Goal: Task Accomplishment & Management: Complete application form

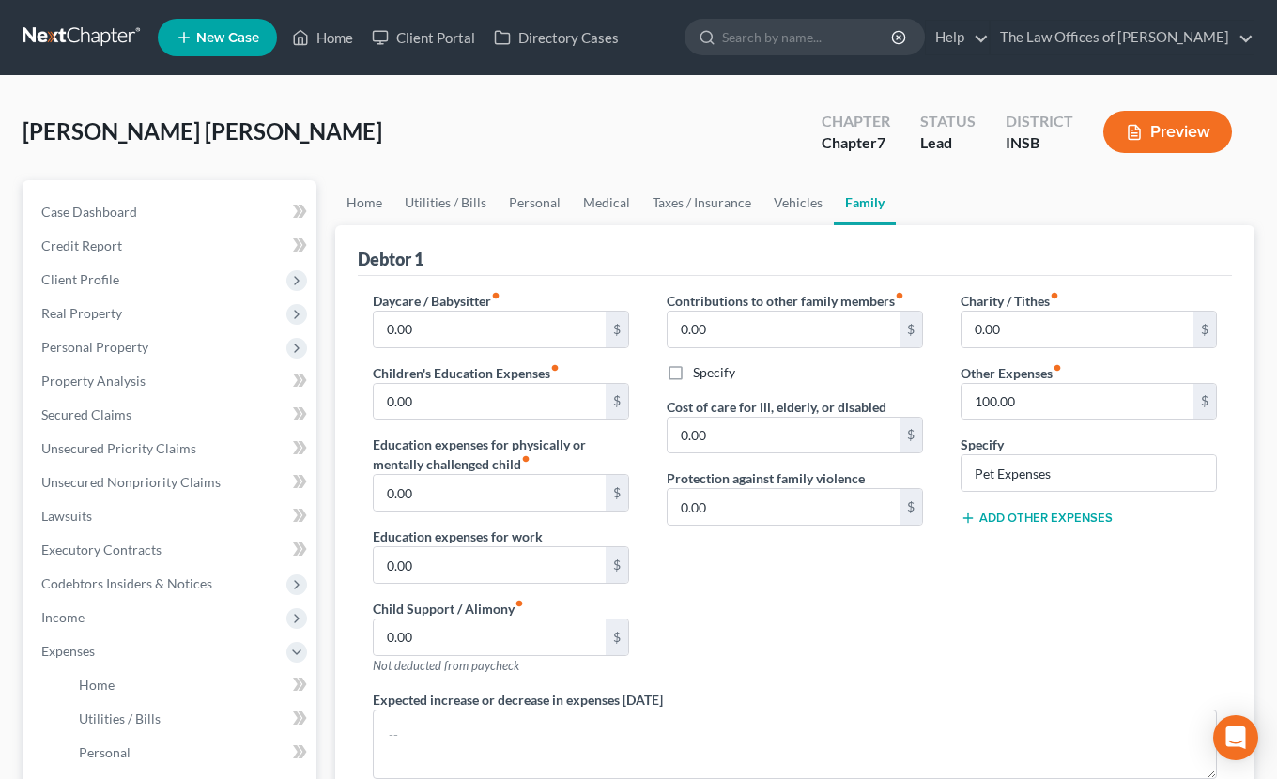
click at [73, 42] on link at bounding box center [83, 38] width 120 height 34
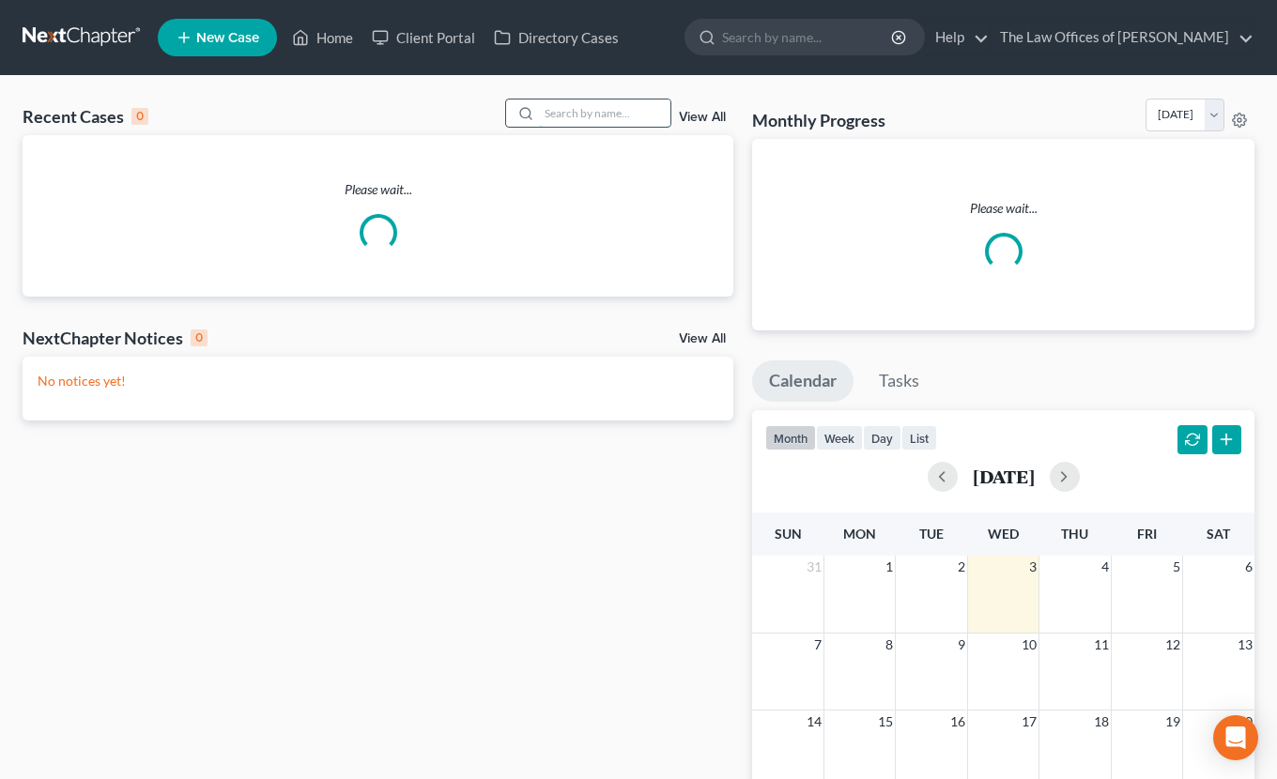
click at [580, 100] on input "search" at bounding box center [604, 113] width 131 height 27
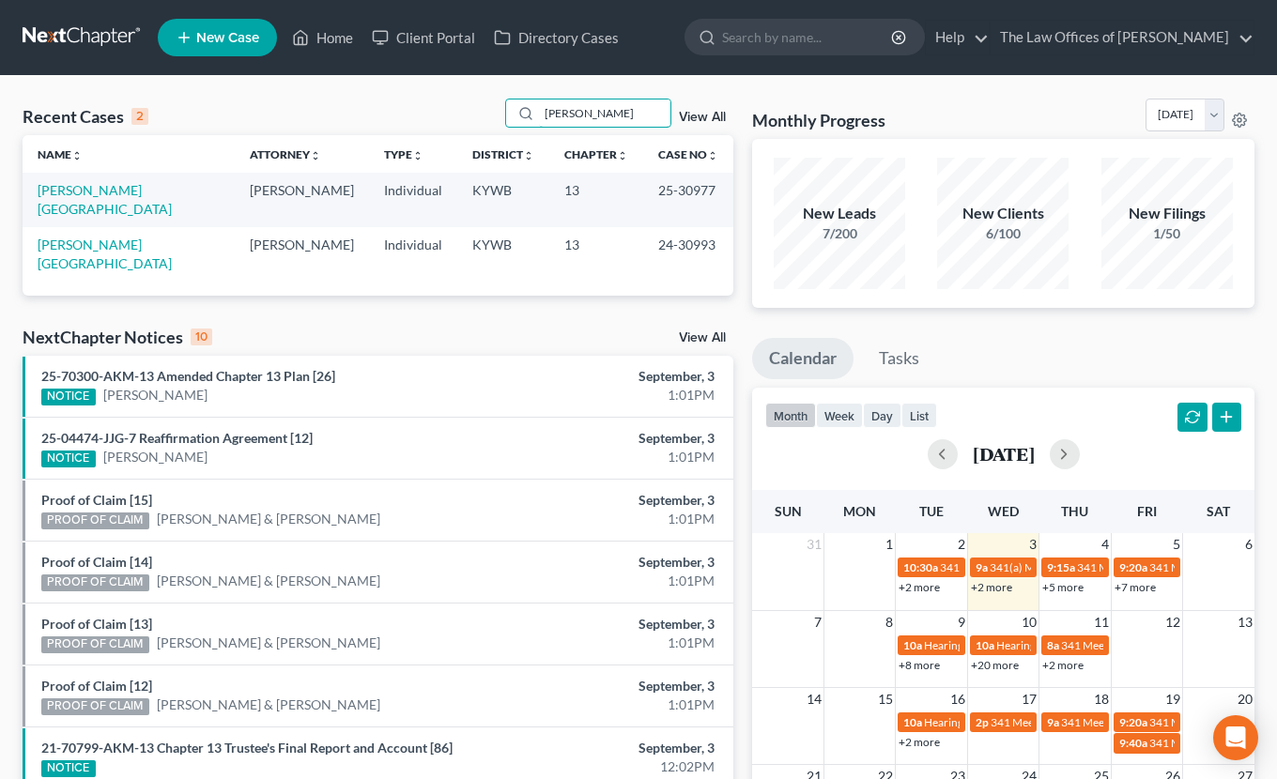
type input "[PERSON_NAME]"
click at [84, 196] on link "[PERSON_NAME][GEOGRAPHIC_DATA]" at bounding box center [105, 199] width 134 height 35
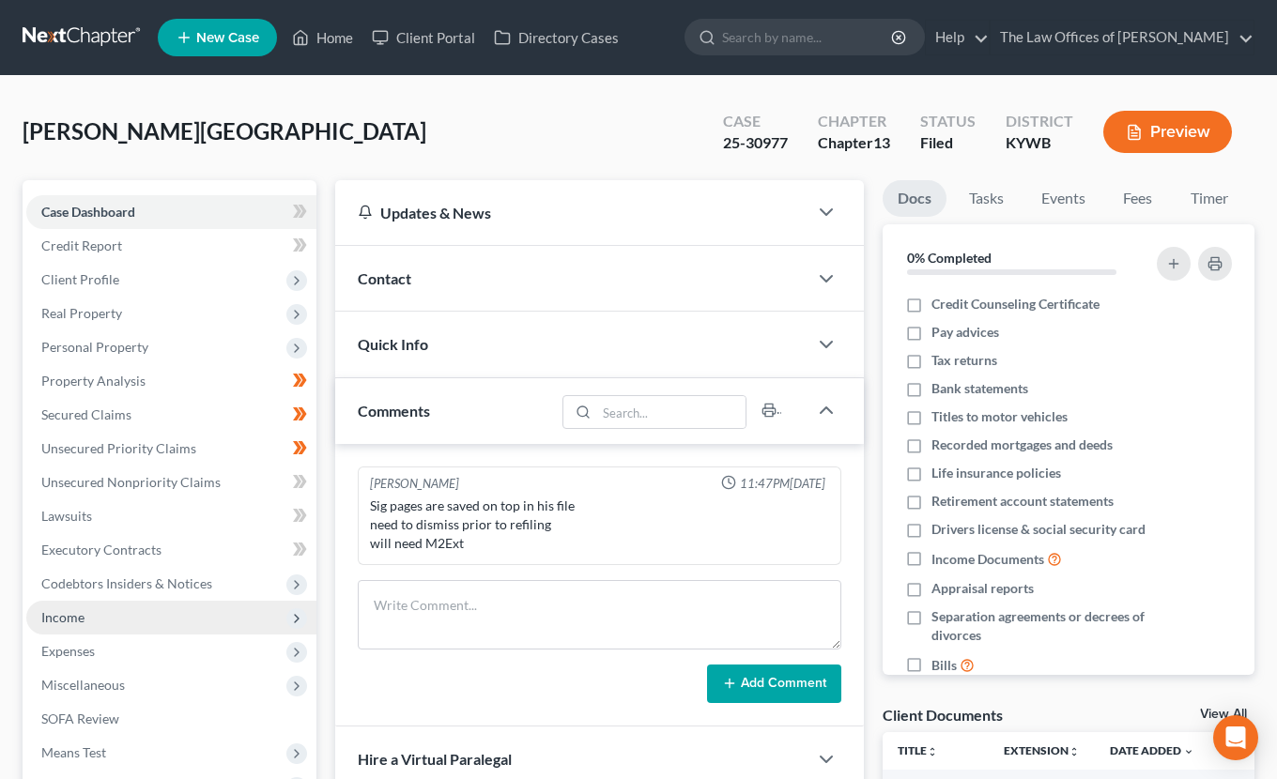
click at [69, 613] on span "Income" at bounding box center [62, 617] width 43 height 16
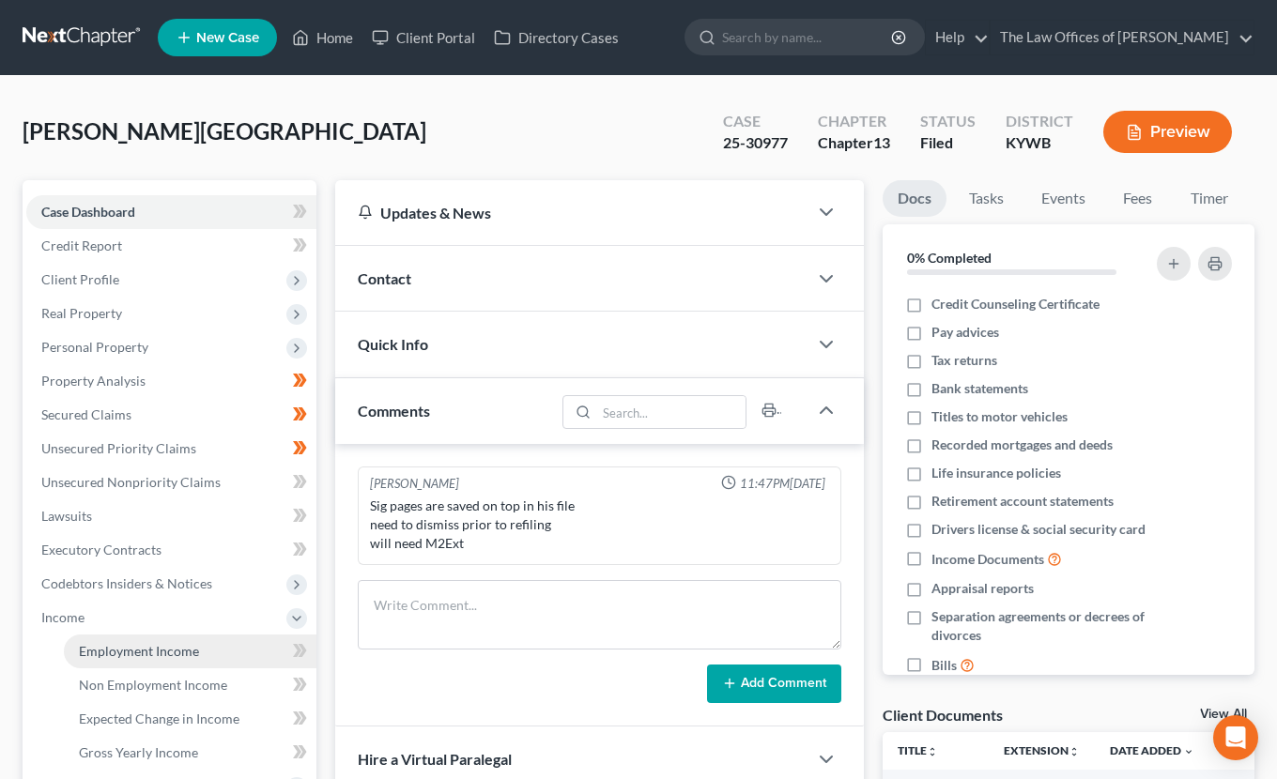
click at [104, 655] on span "Employment Income" at bounding box center [139, 651] width 120 height 16
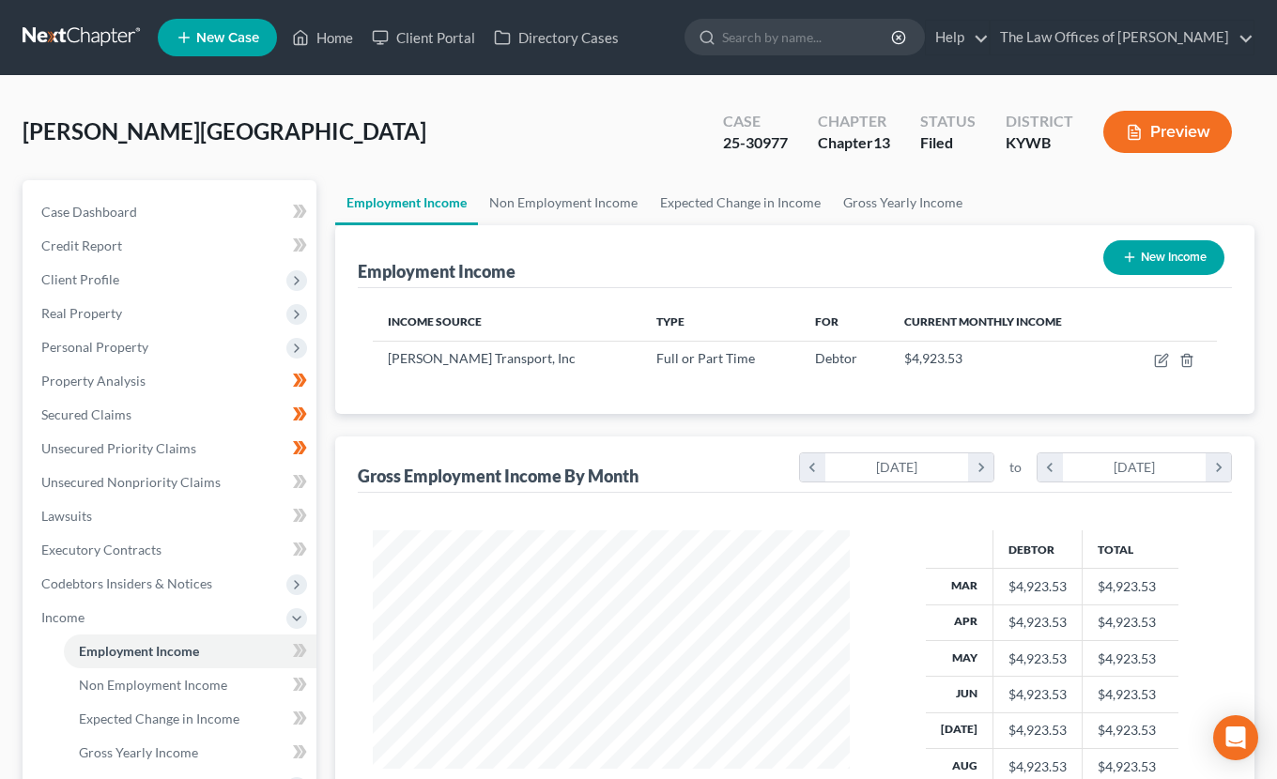
scroll to position [251, 0]
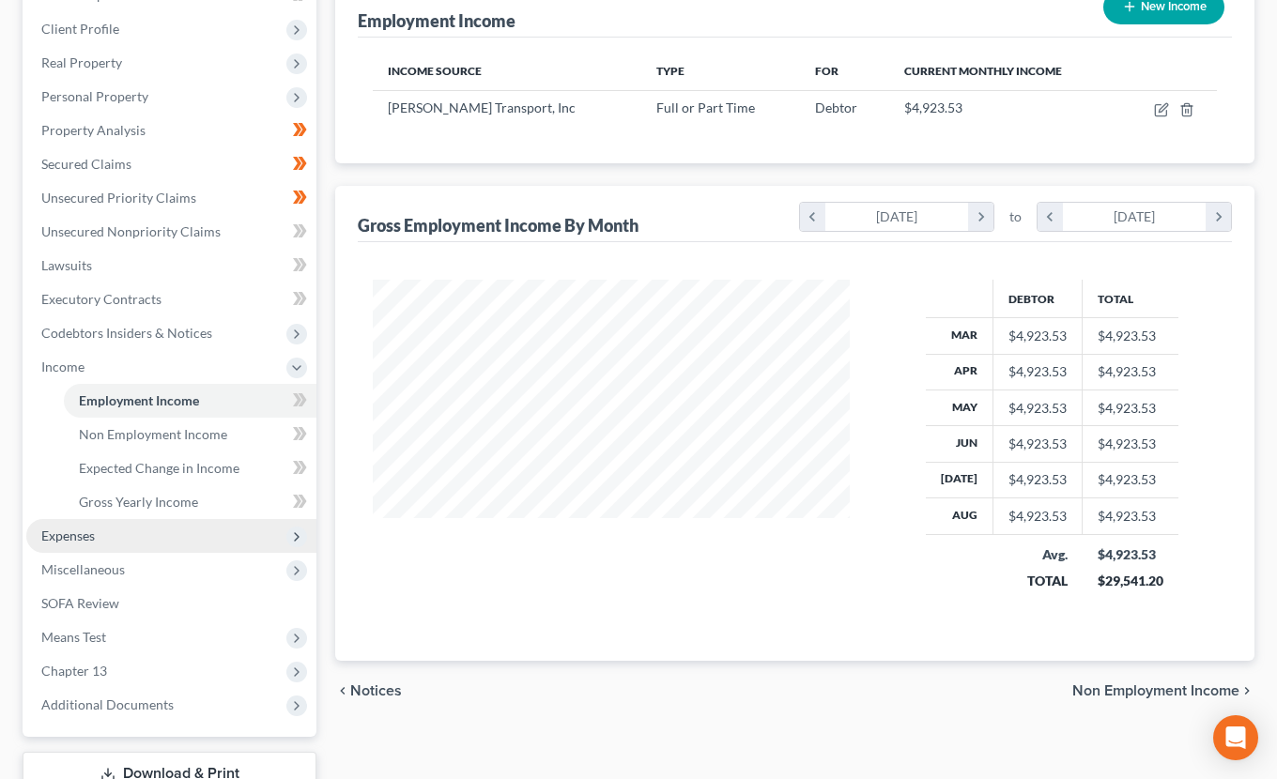
click at [120, 534] on span "Expenses" at bounding box center [171, 536] width 290 height 34
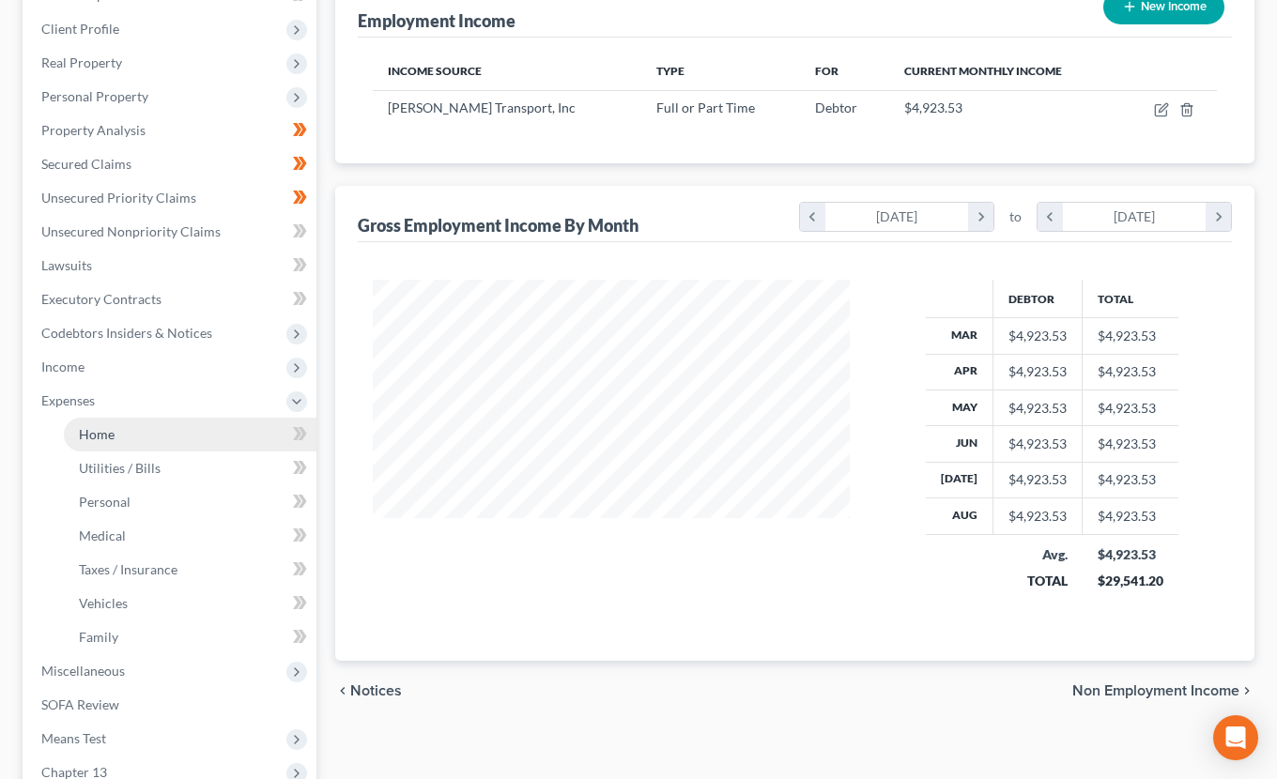
click at [114, 436] on span "Home" at bounding box center [97, 434] width 36 height 16
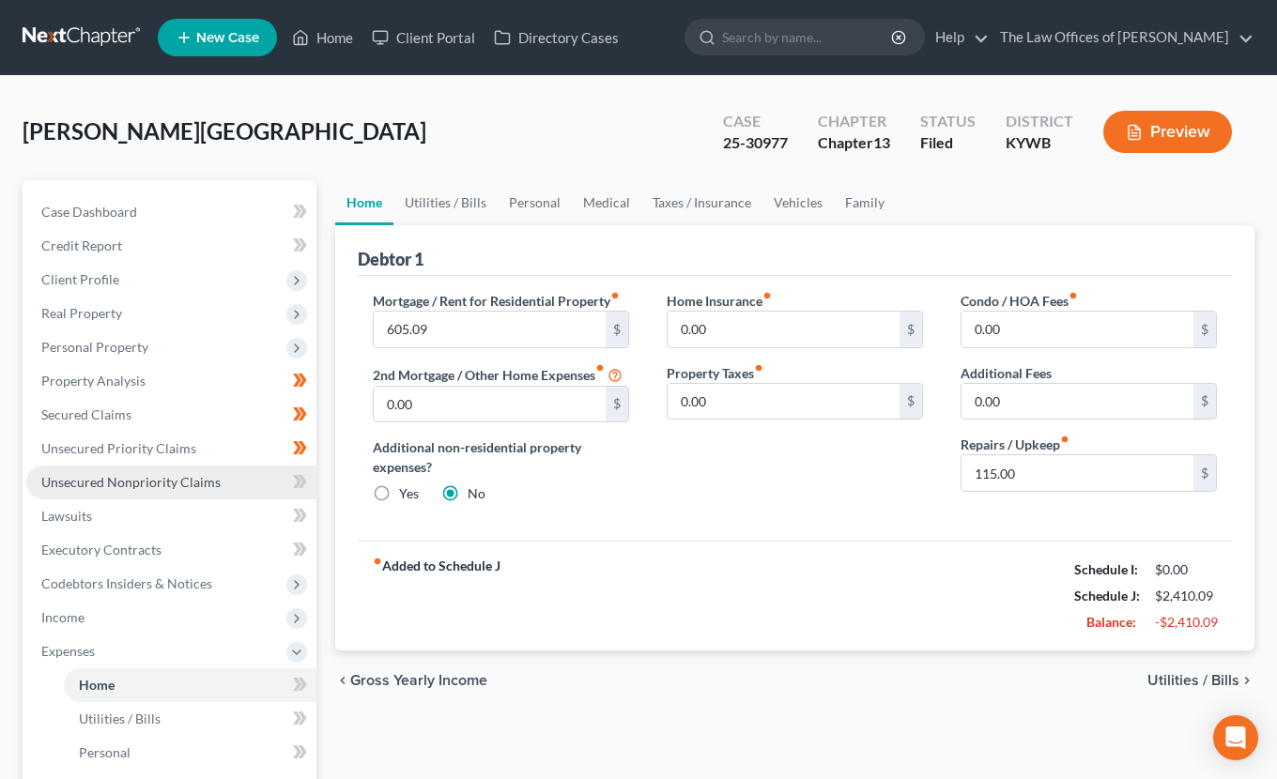
scroll to position [313, 0]
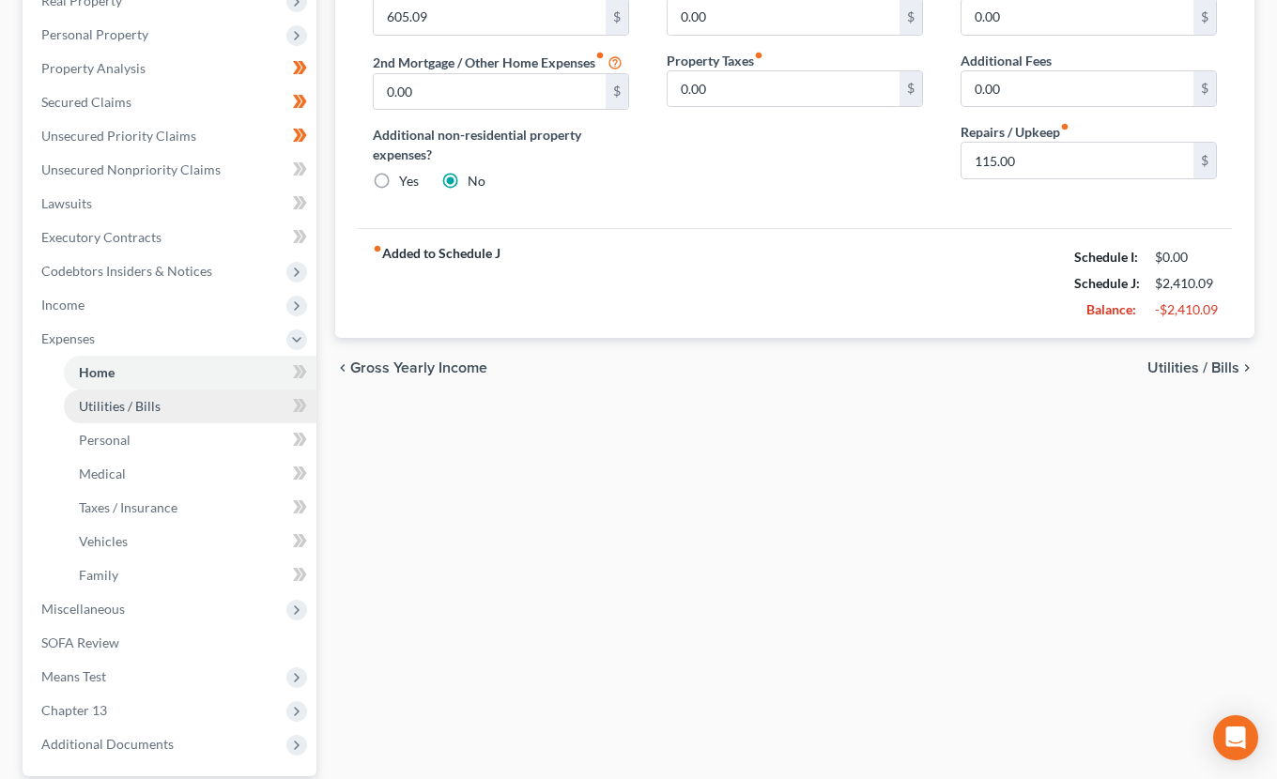
click at [94, 409] on span "Utilities / Bills" at bounding box center [120, 406] width 82 height 16
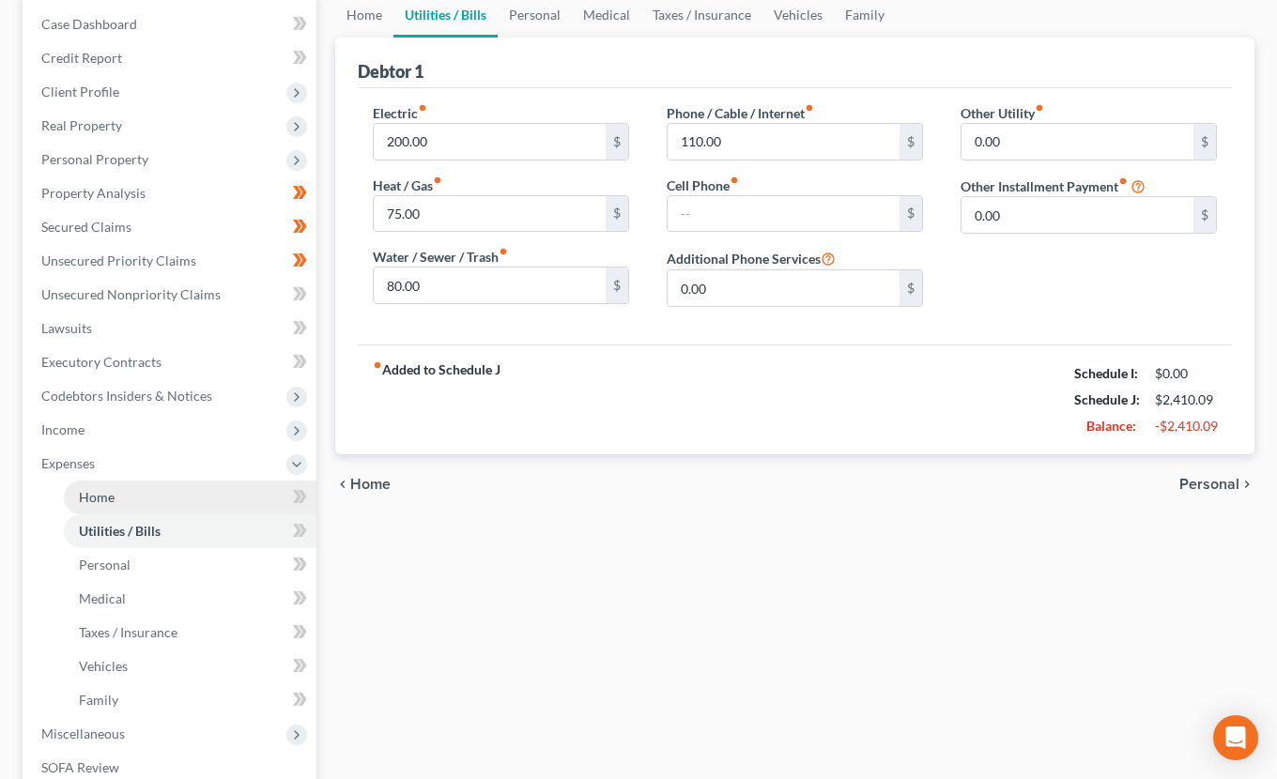
scroll to position [251, 0]
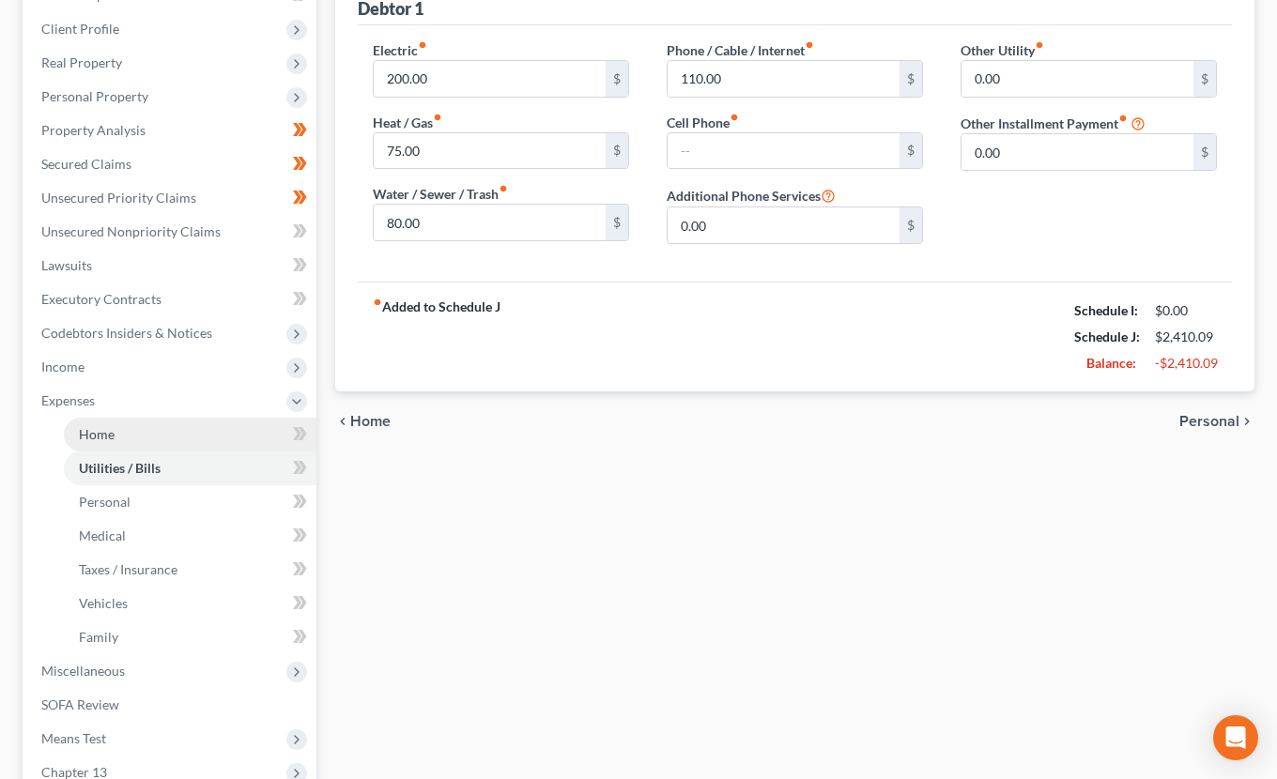
click at [117, 425] on link "Home" at bounding box center [190, 435] width 253 height 34
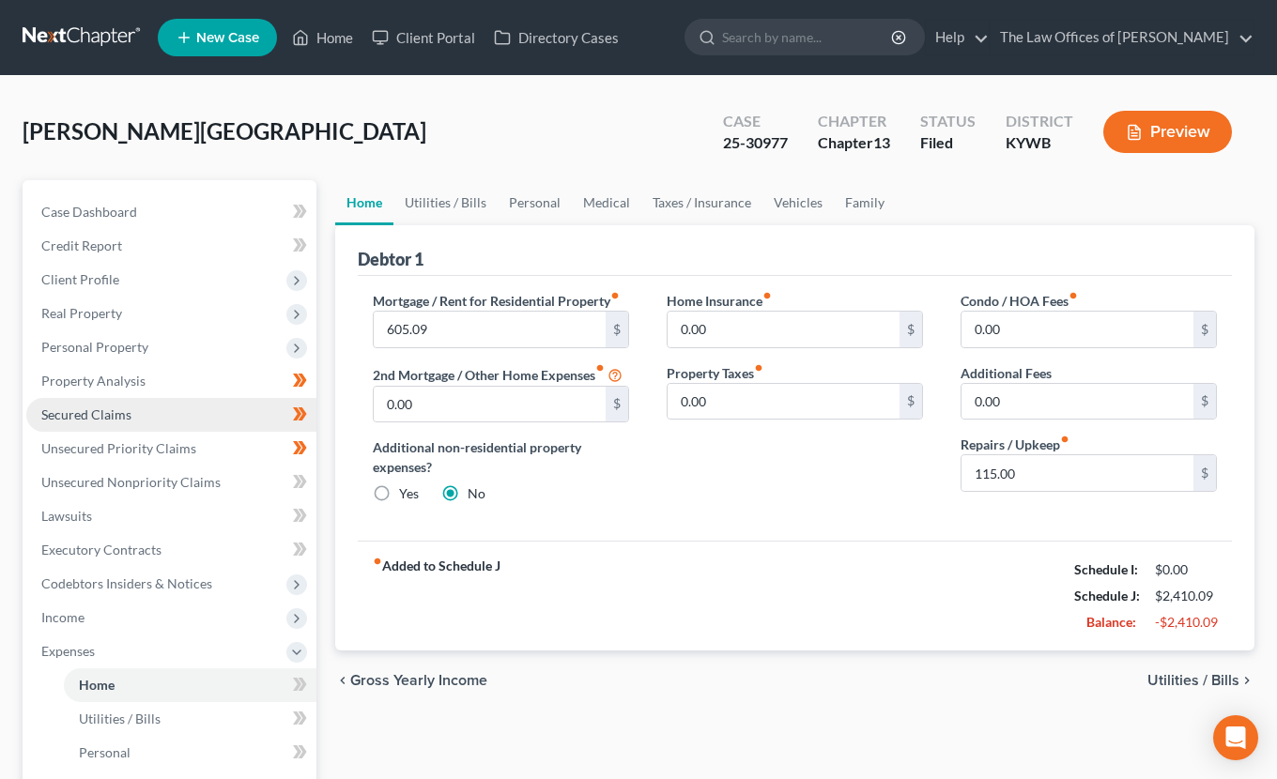
scroll to position [188, 0]
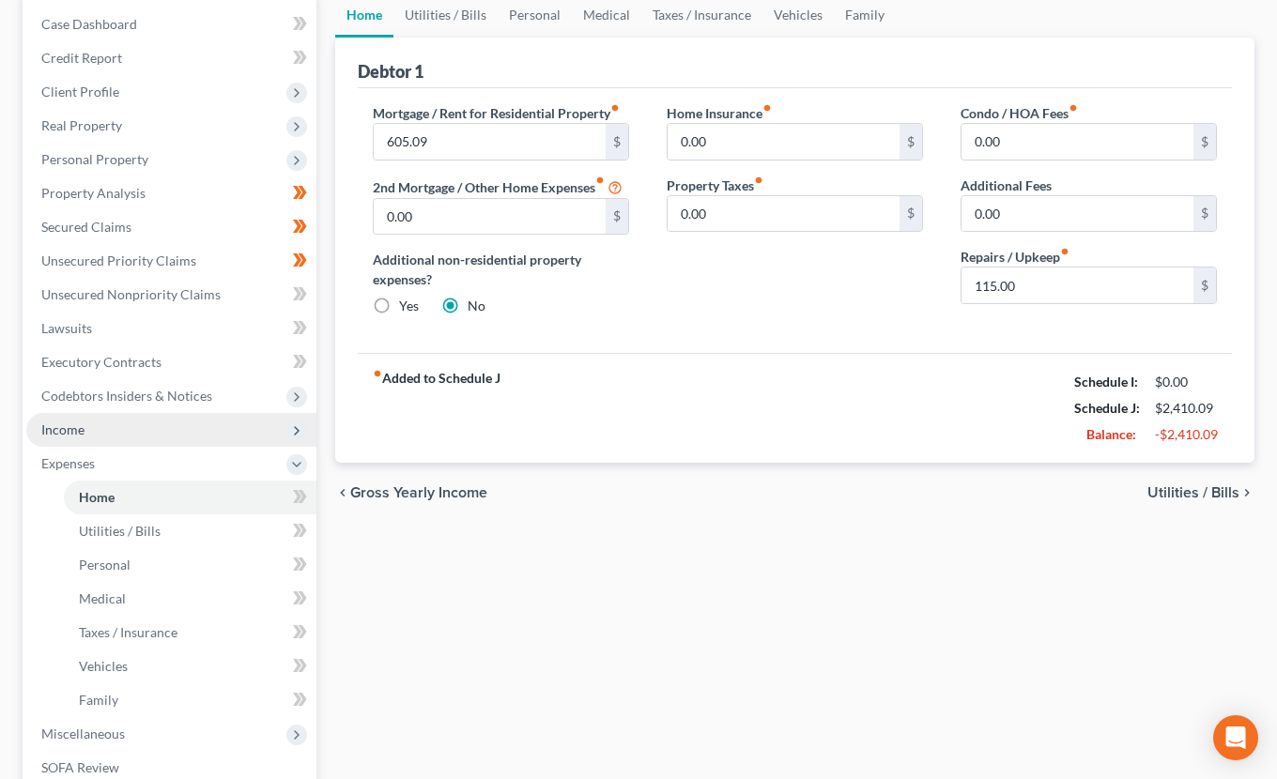
click at [119, 438] on span "Income" at bounding box center [171, 430] width 290 height 34
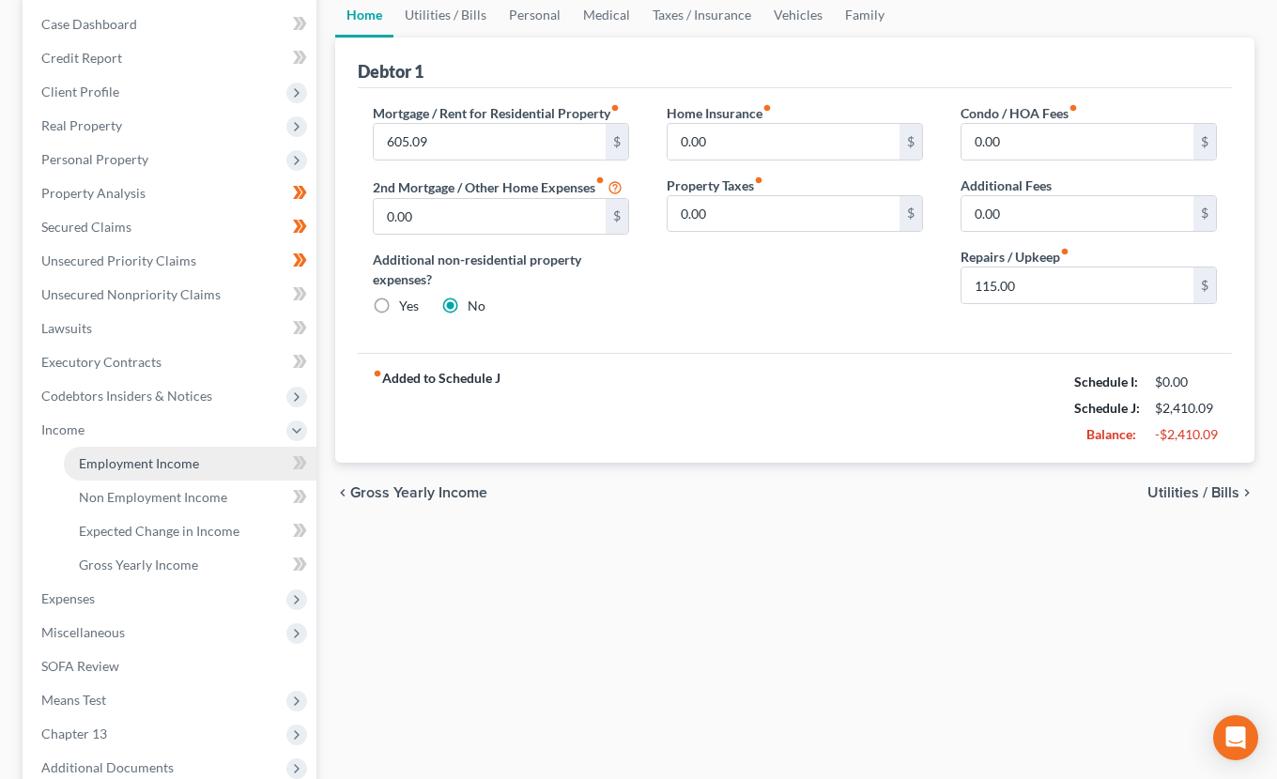
click at [112, 464] on span "Employment Income" at bounding box center [139, 463] width 120 height 16
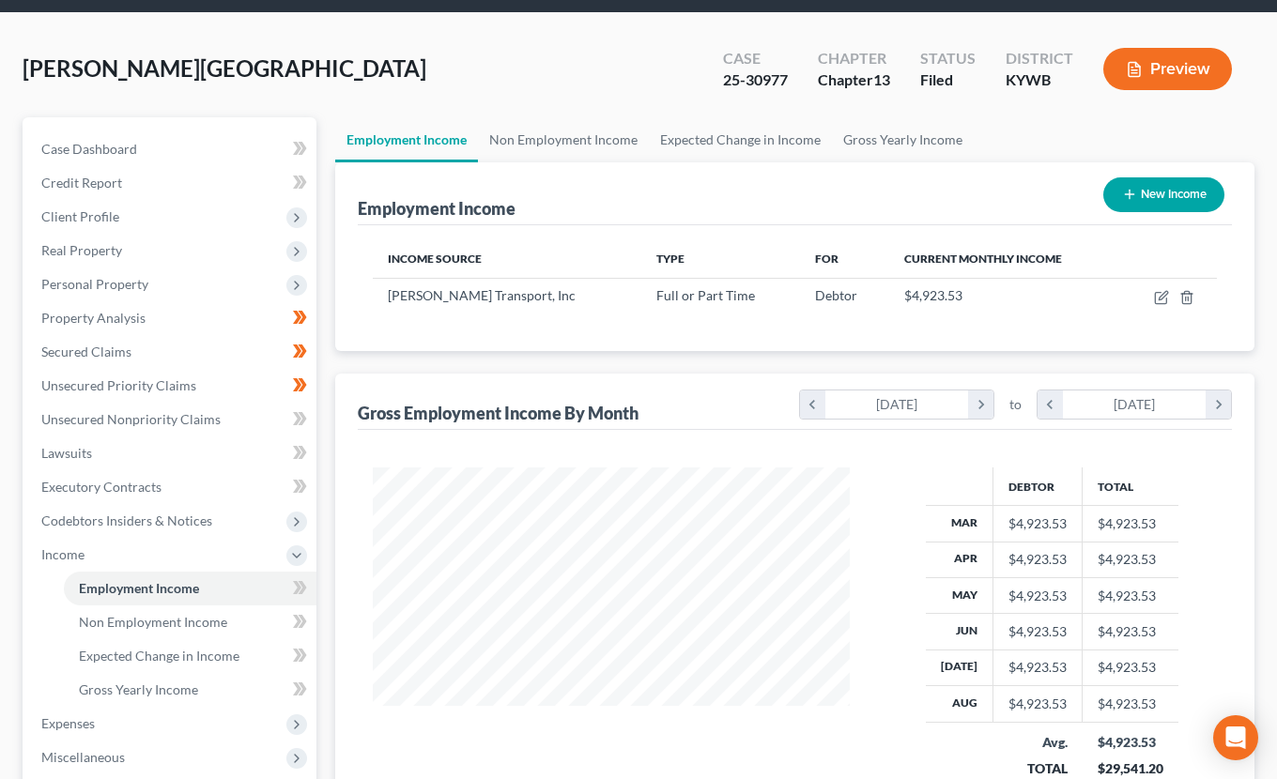
scroll to position [188, 0]
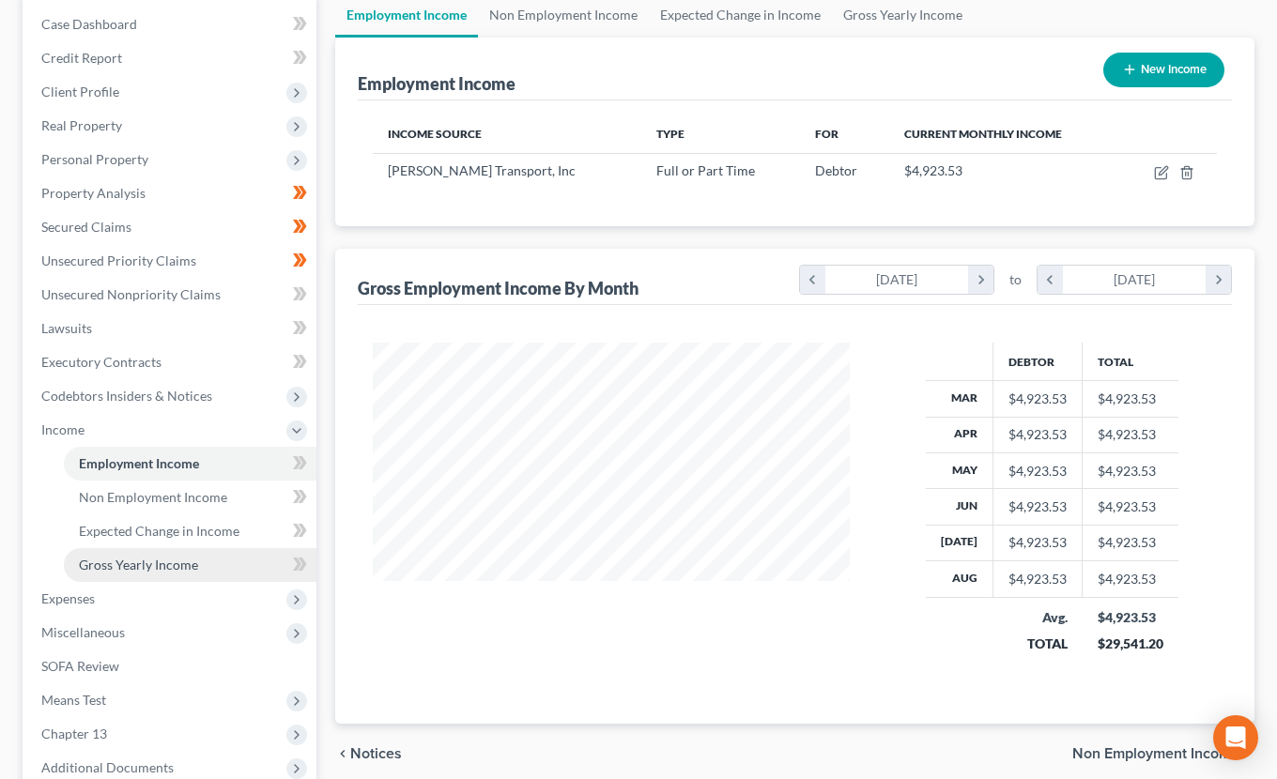
click at [96, 567] on span "Gross Yearly Income" at bounding box center [138, 565] width 119 height 16
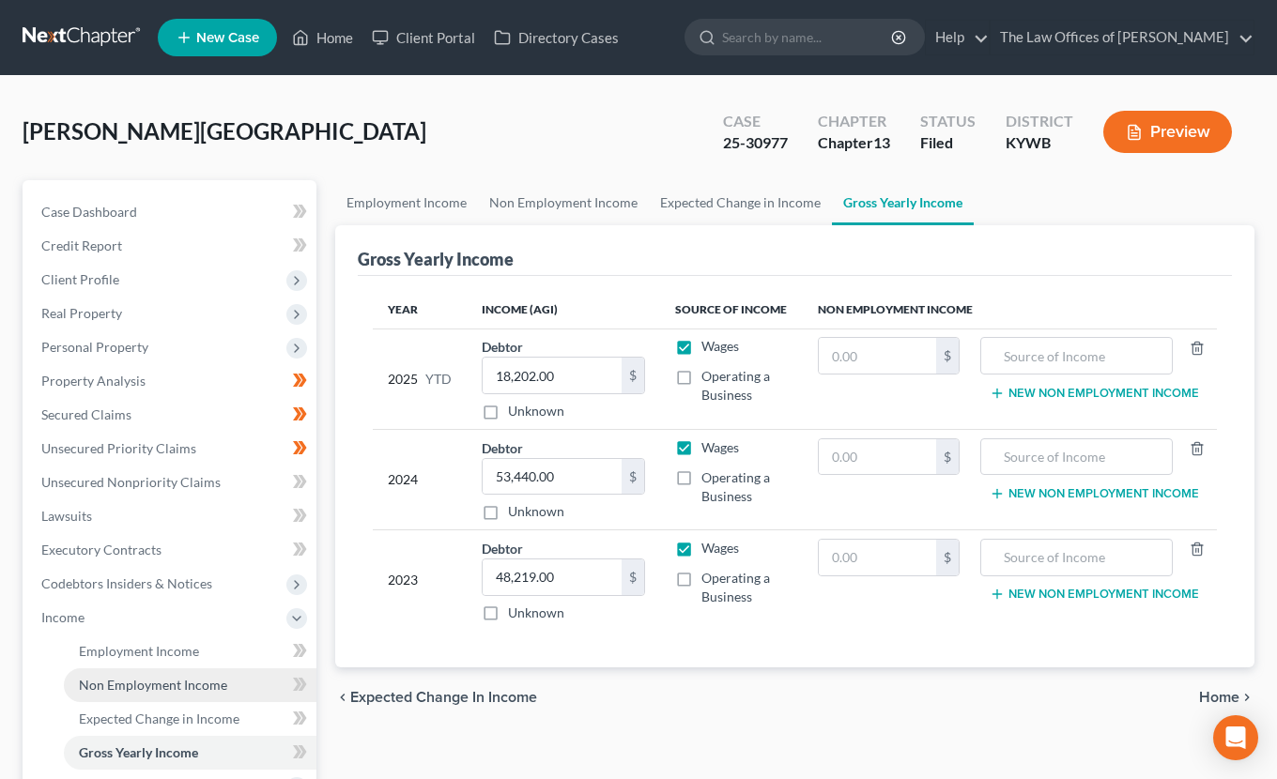
click at [104, 675] on link "Non Employment Income" at bounding box center [190, 686] width 253 height 34
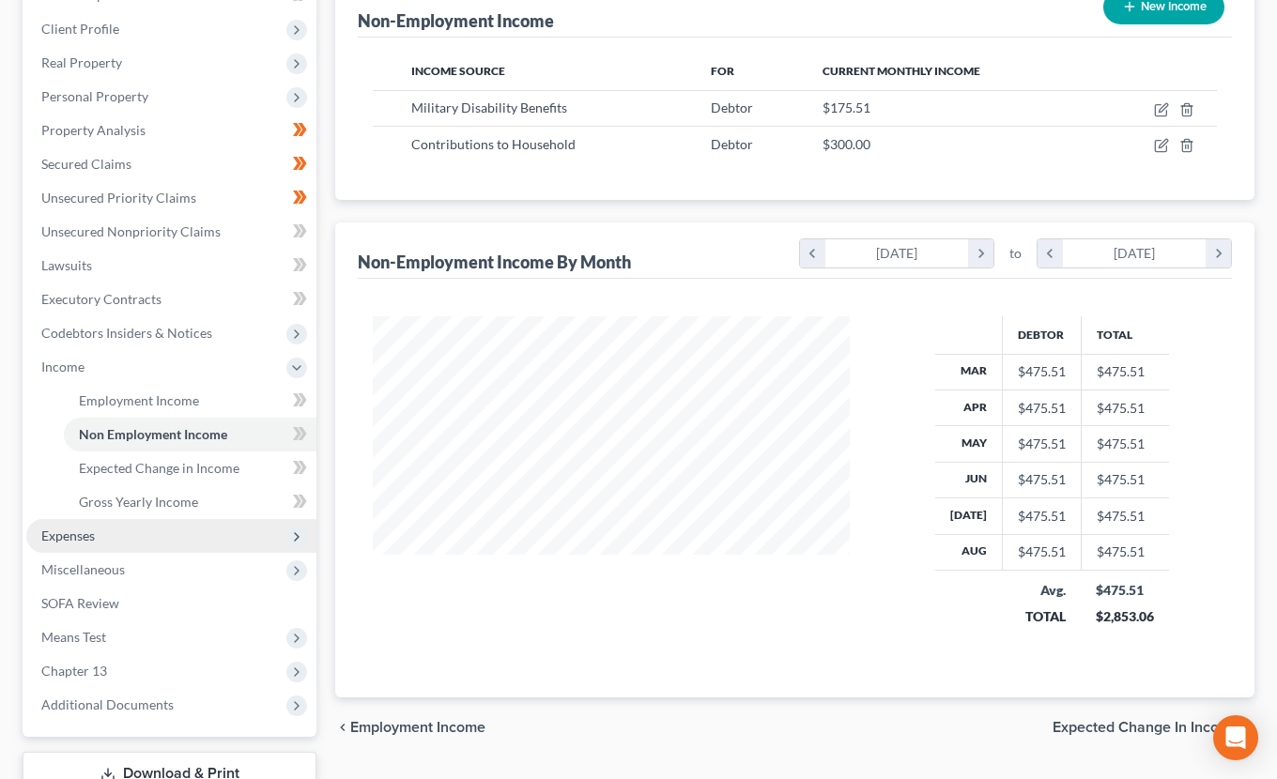
scroll to position [313, 0]
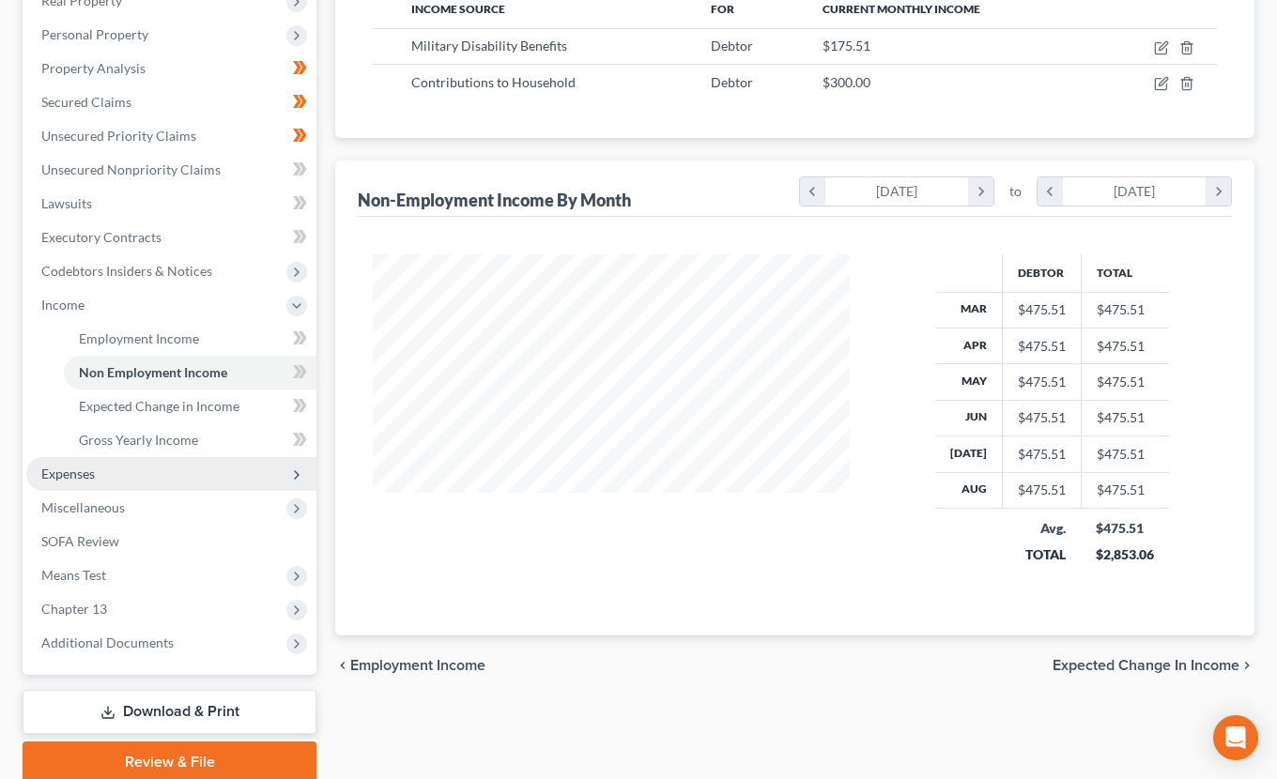
click at [93, 476] on span "Expenses" at bounding box center [68, 474] width 54 height 16
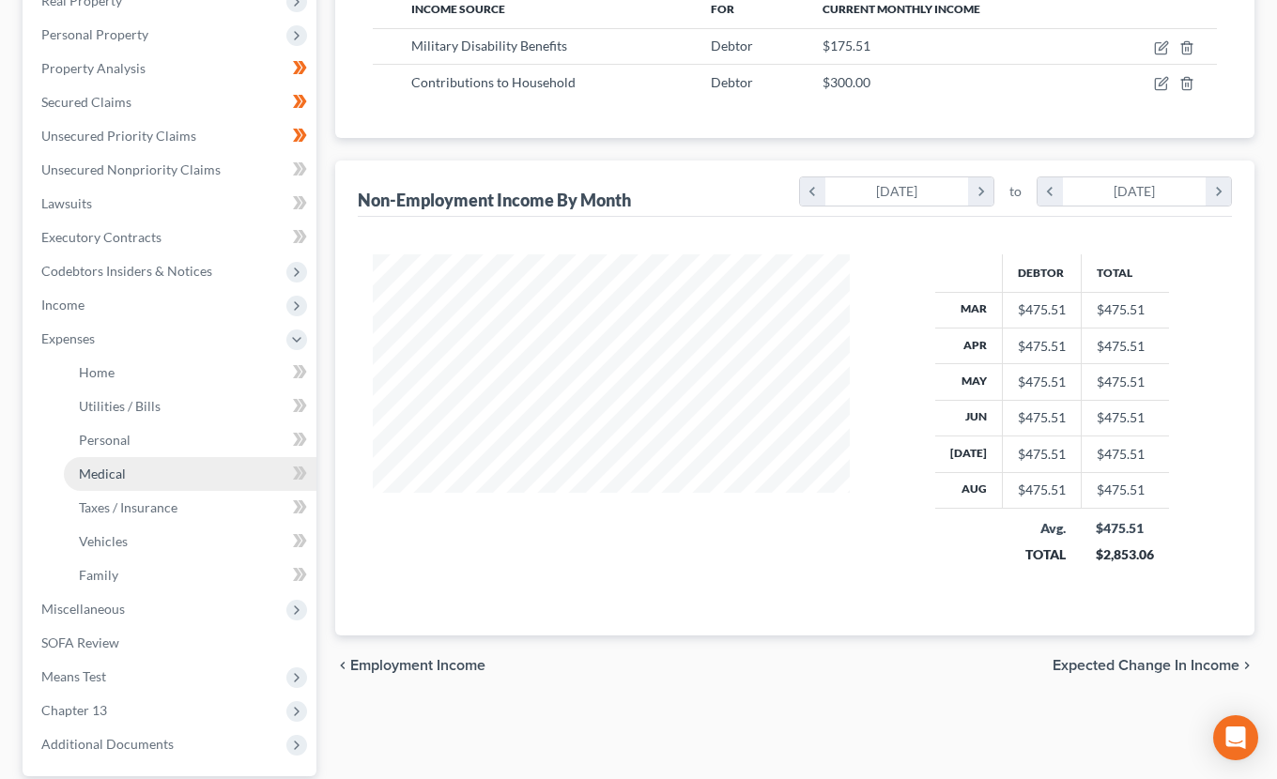
click at [94, 462] on link "Medical" at bounding box center [190, 474] width 253 height 34
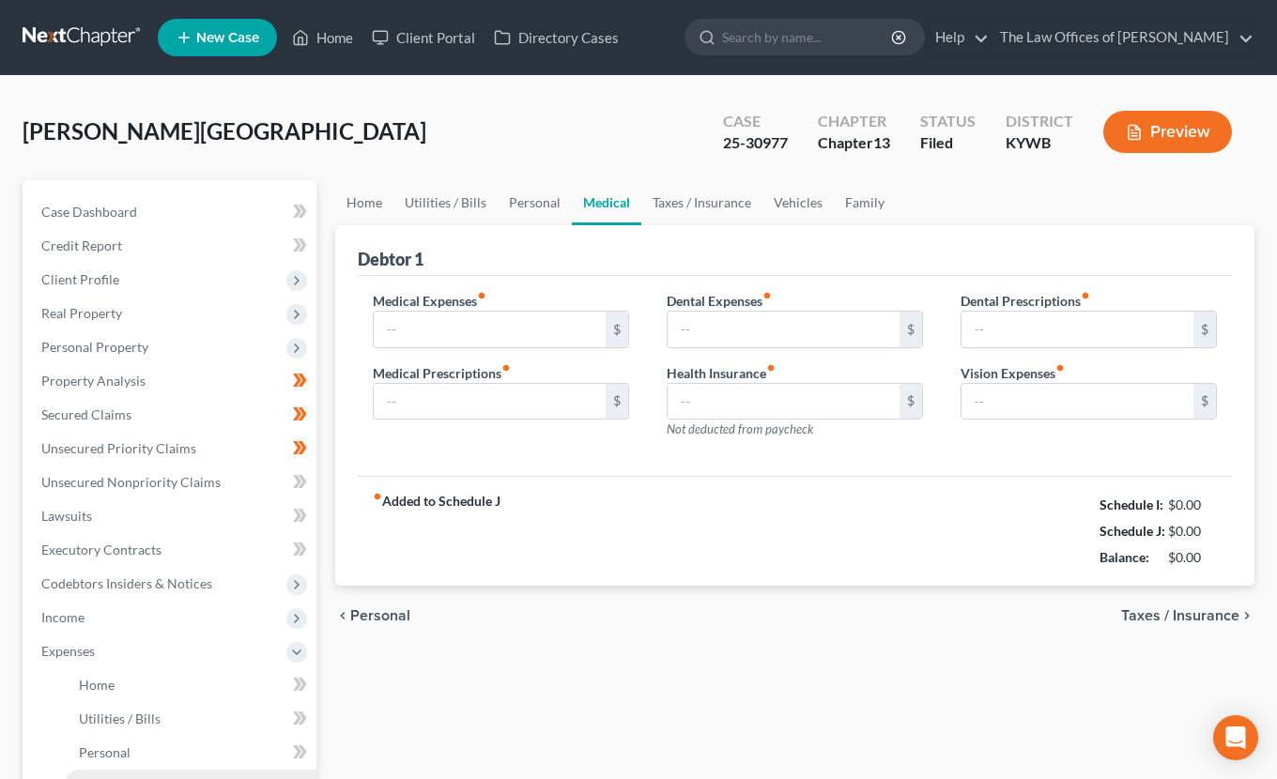
type input "15.00"
type input "0.00"
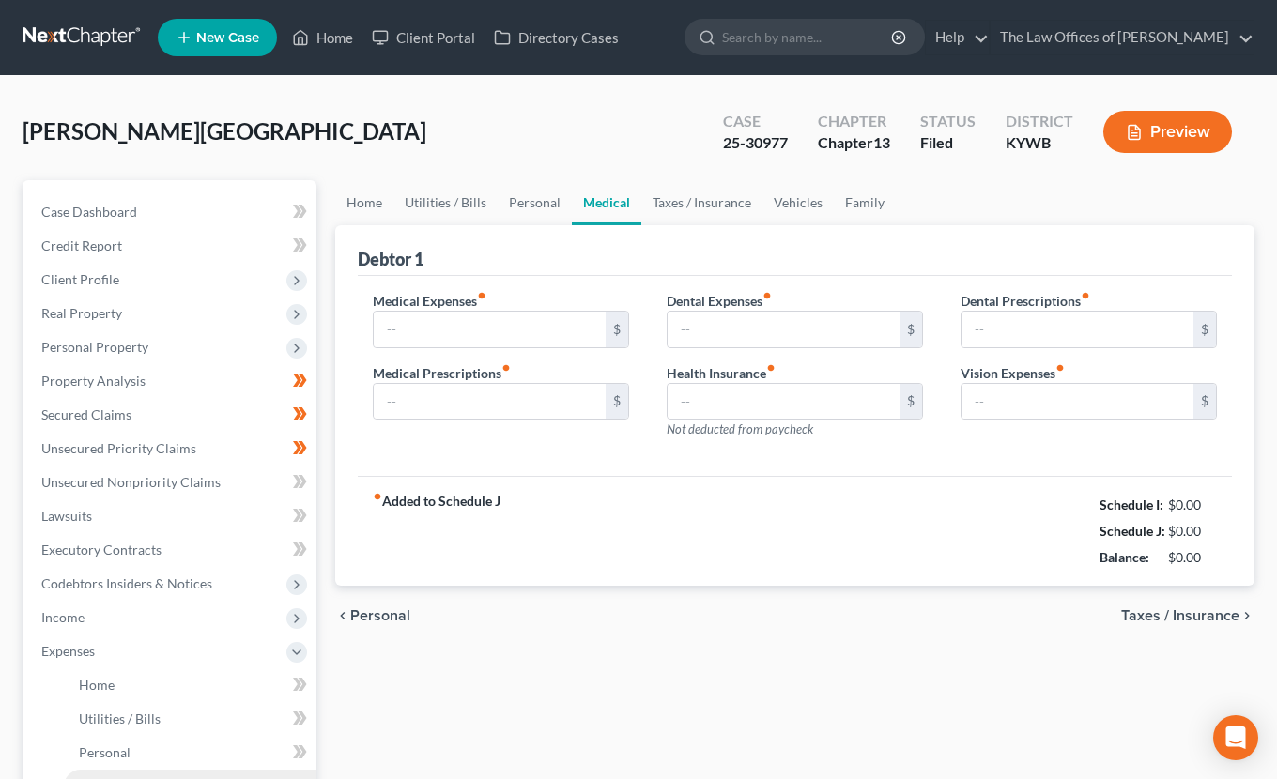
type input "0.00"
click at [706, 650] on div "Home Utilities / Bills Personal Medical Taxes / Insurance Vehicles Family Debto…" at bounding box center [795, 688] width 938 height 1017
click at [557, 205] on link "Personal" at bounding box center [535, 202] width 74 height 45
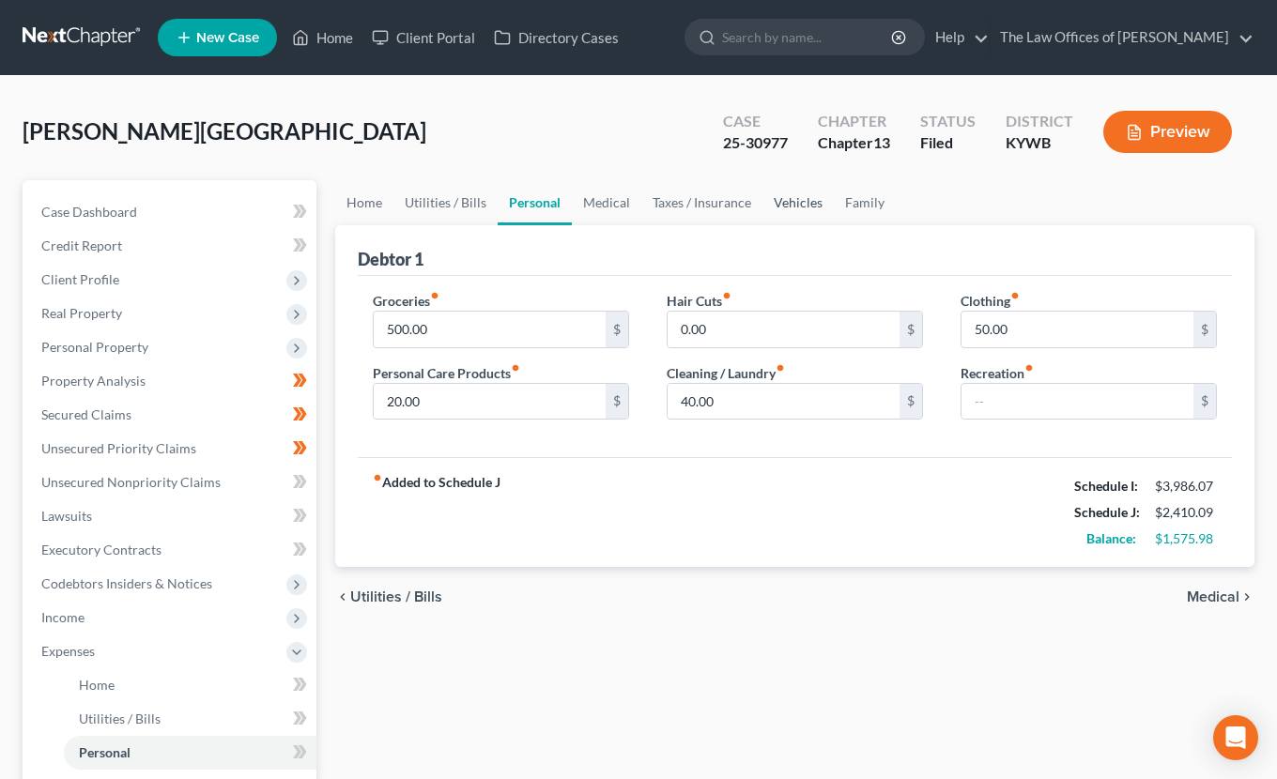
click at [812, 205] on link "Vehicles" at bounding box center [797, 202] width 71 height 45
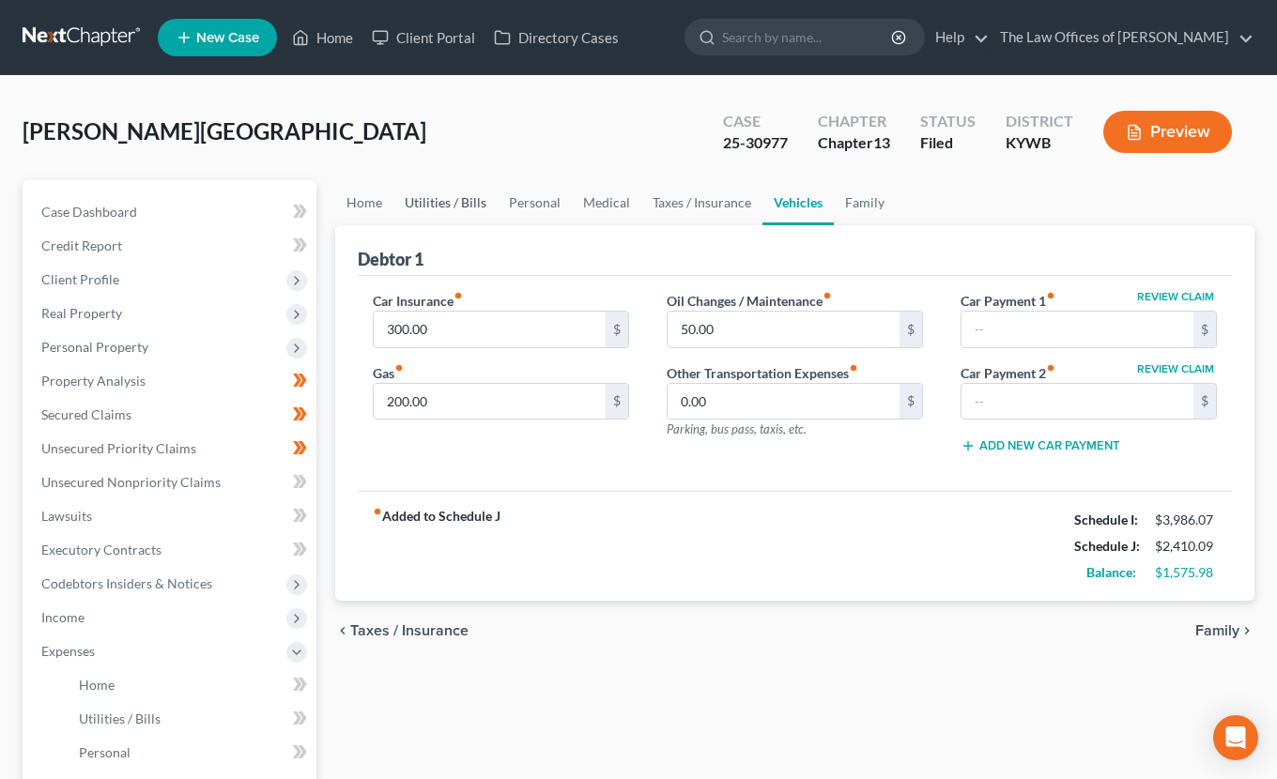
click at [454, 204] on link "Utilities / Bills" at bounding box center [445, 202] width 104 height 45
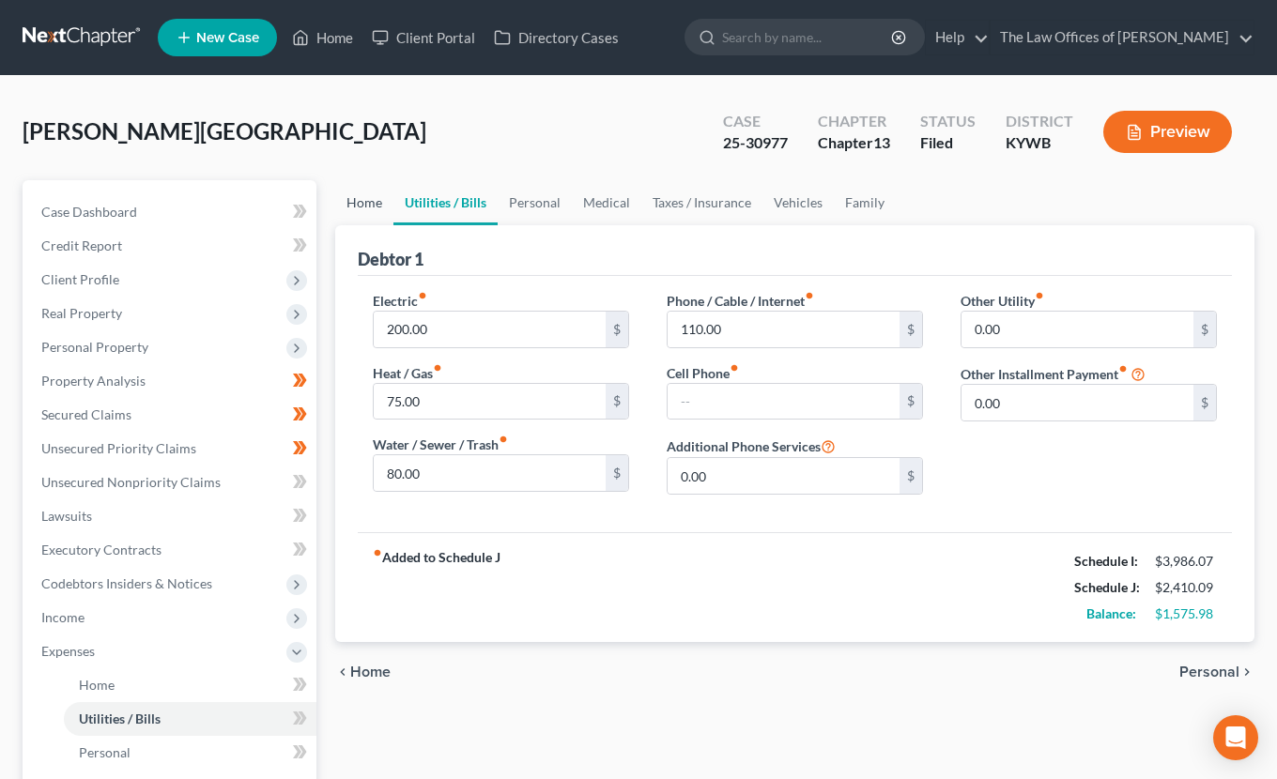
click at [378, 197] on link "Home" at bounding box center [364, 202] width 58 height 45
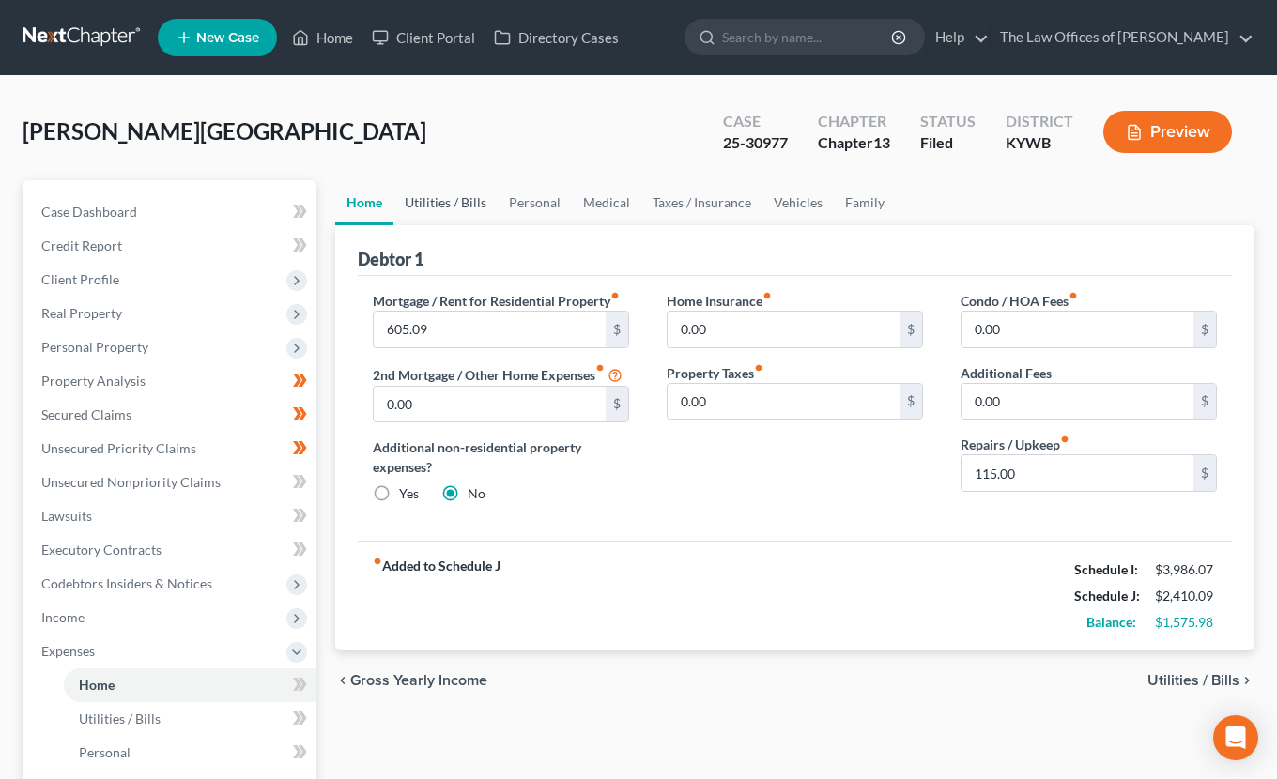
click at [437, 203] on link "Utilities / Bills" at bounding box center [445, 202] width 104 height 45
